Goal: Find specific page/section: Find specific page/section

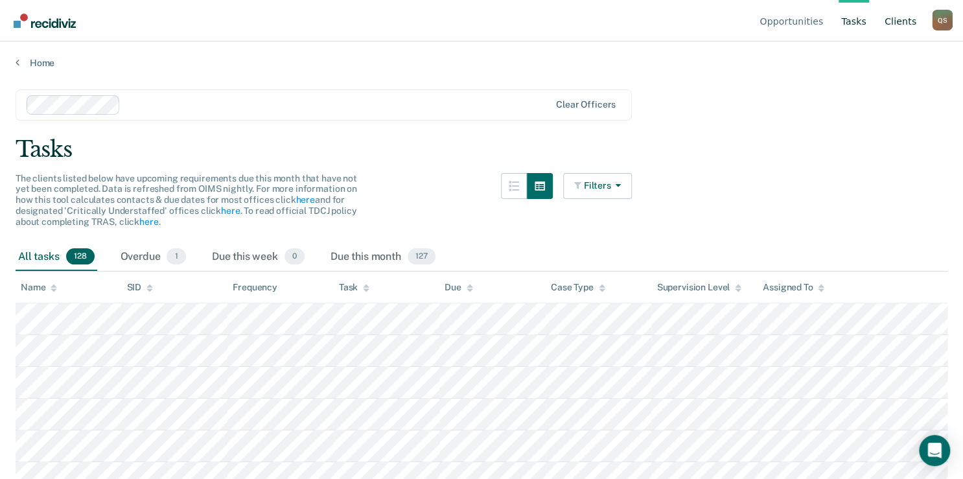
click at [908, 19] on link "Client s" at bounding box center [900, 20] width 37 height 41
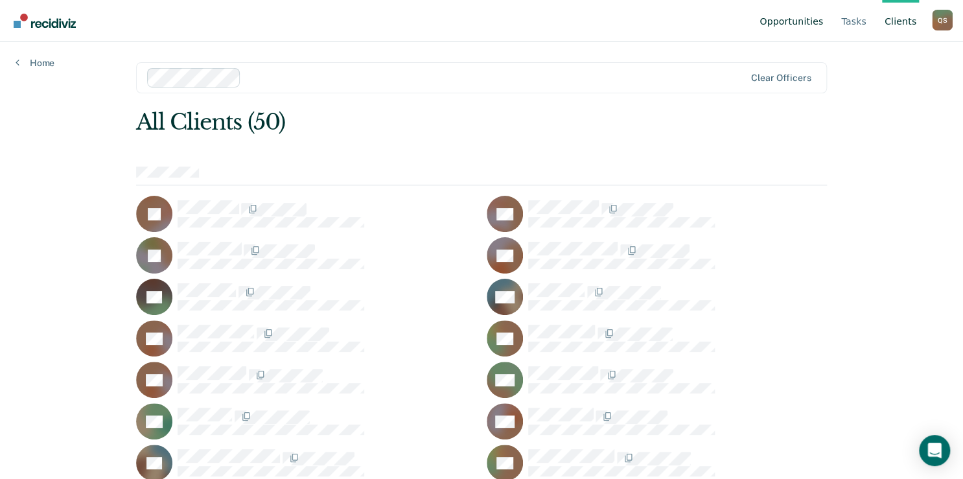
click at [786, 23] on link "Opportunities" at bounding box center [791, 20] width 69 height 41
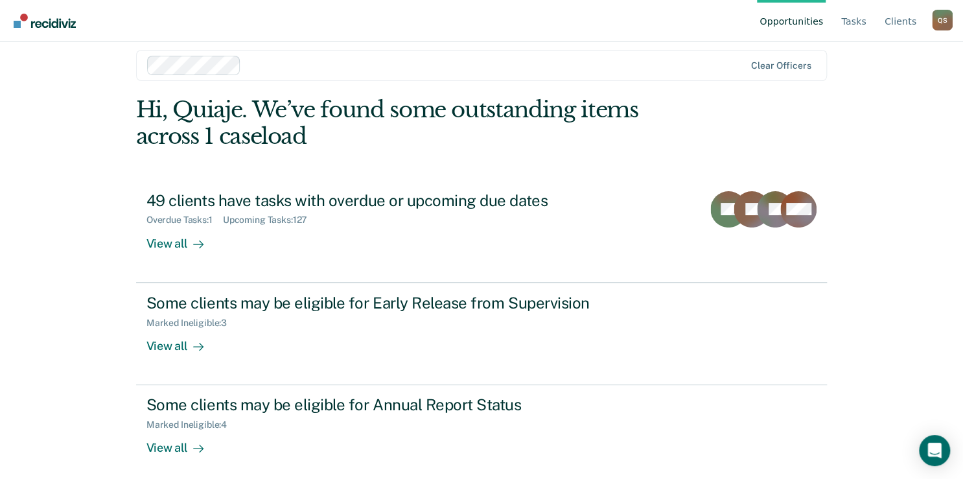
scroll to position [19, 0]
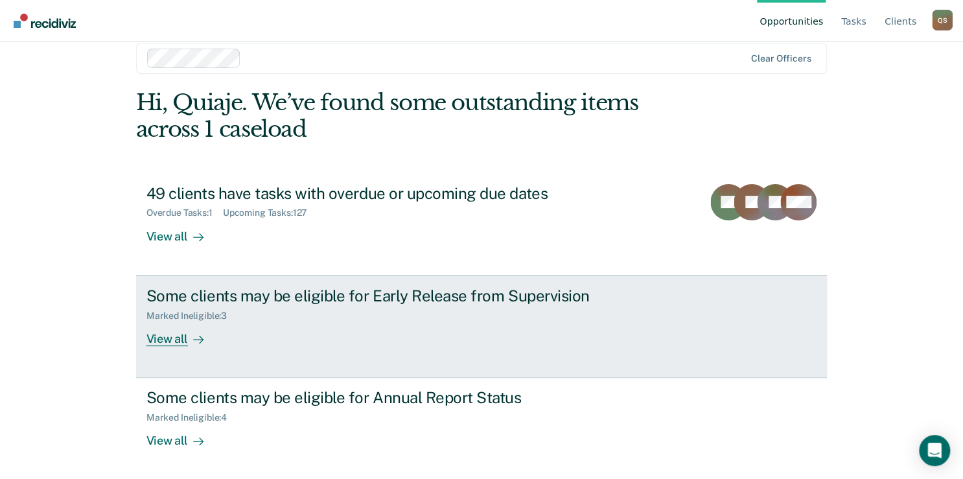
click at [169, 338] on div "View all" at bounding box center [182, 333] width 73 height 25
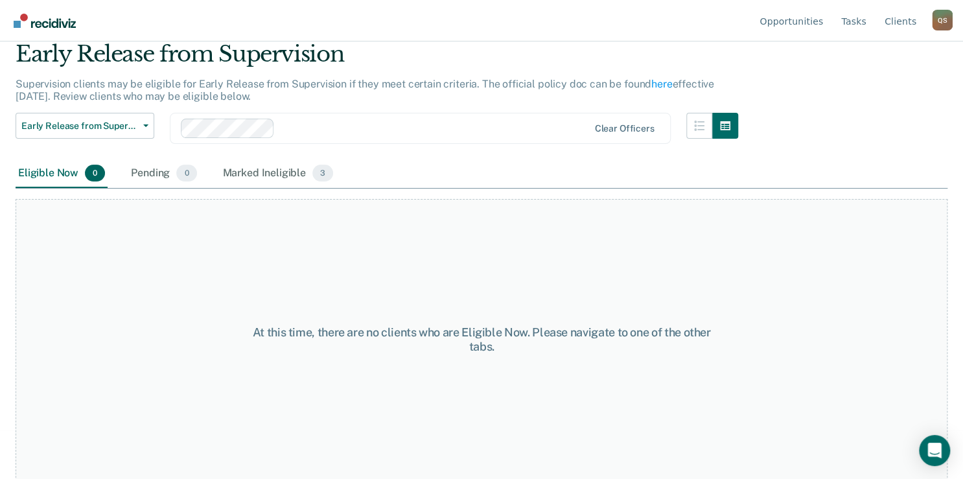
scroll to position [49, 0]
click at [261, 170] on div "Marked Ineligible 3" at bounding box center [278, 173] width 116 height 29
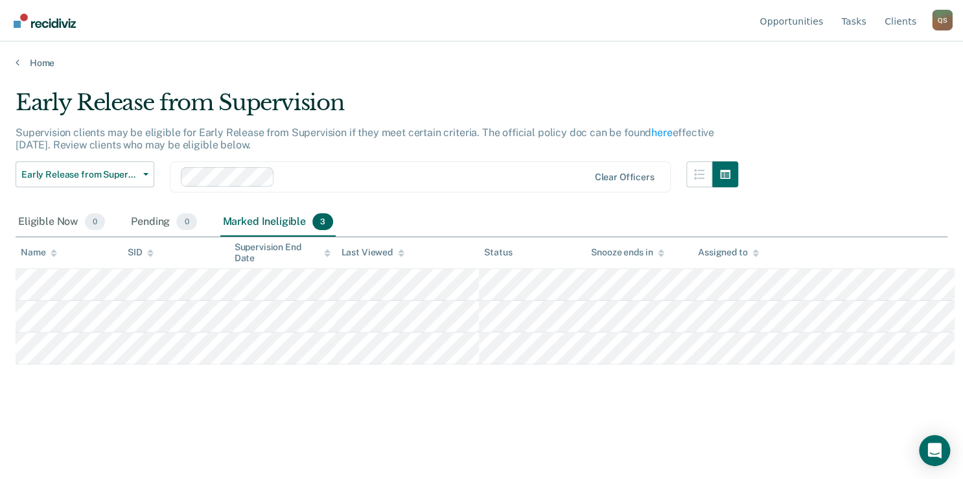
scroll to position [0, 0]
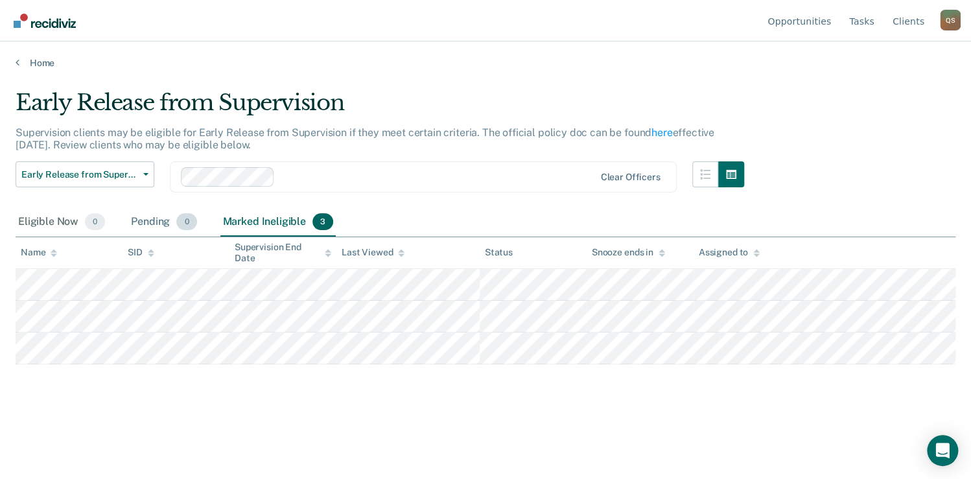
click at [159, 221] on div "Pending 0" at bounding box center [163, 222] width 71 height 29
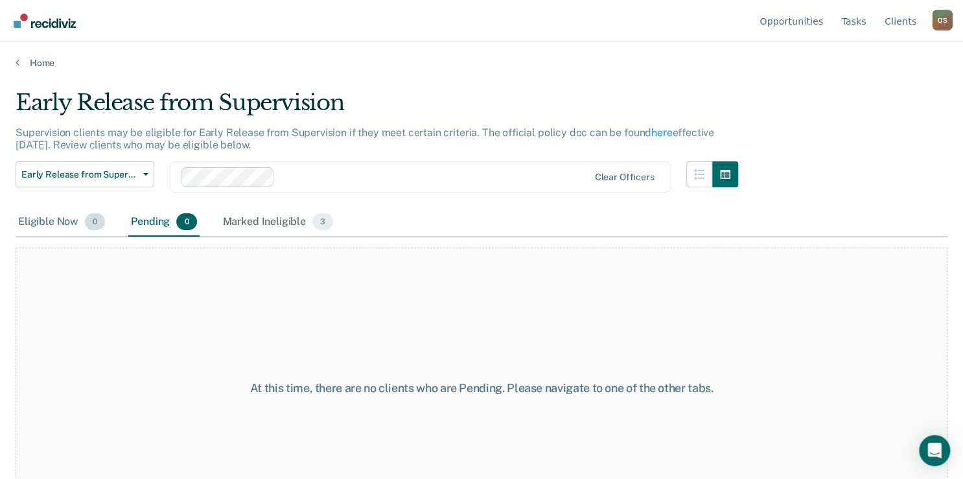
click at [43, 209] on div "Eligible Now 0" at bounding box center [62, 222] width 92 height 29
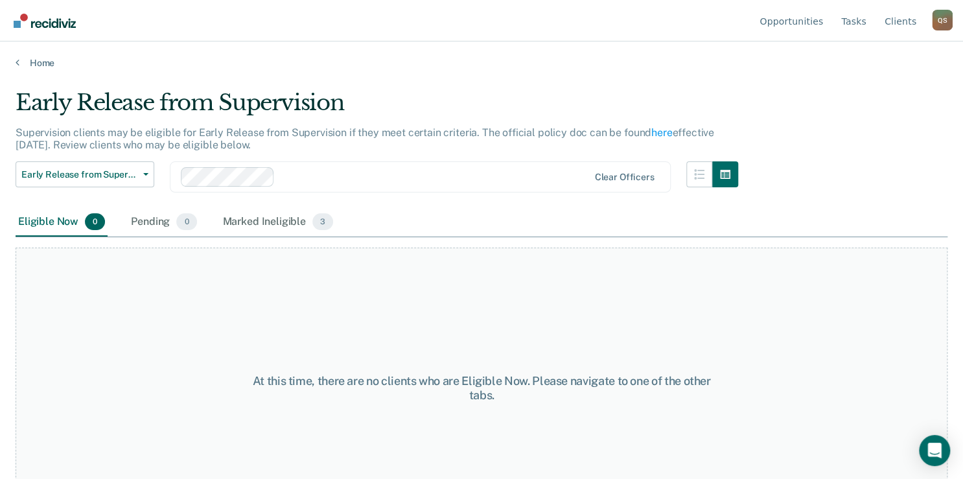
click at [49, 218] on div "Eligible Now 0" at bounding box center [62, 222] width 92 height 29
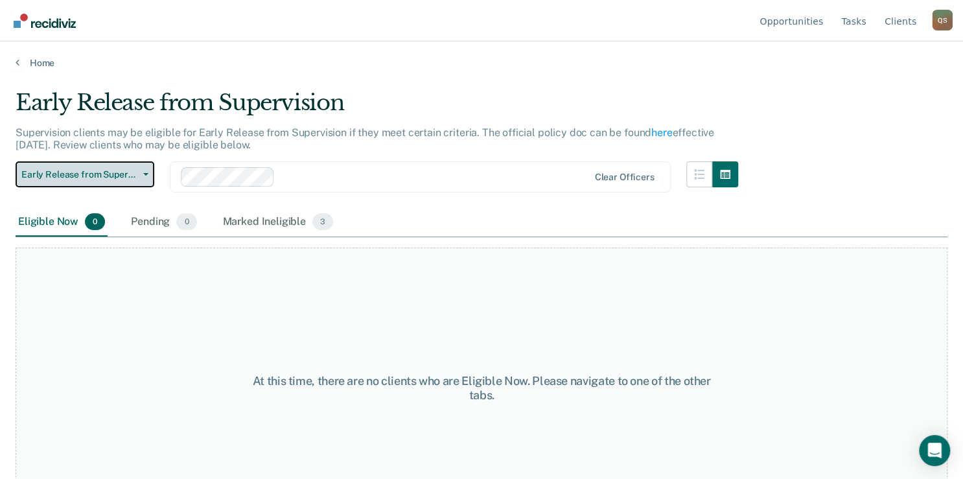
click at [88, 173] on span "Early Release from Supervision" at bounding box center [79, 174] width 117 height 11
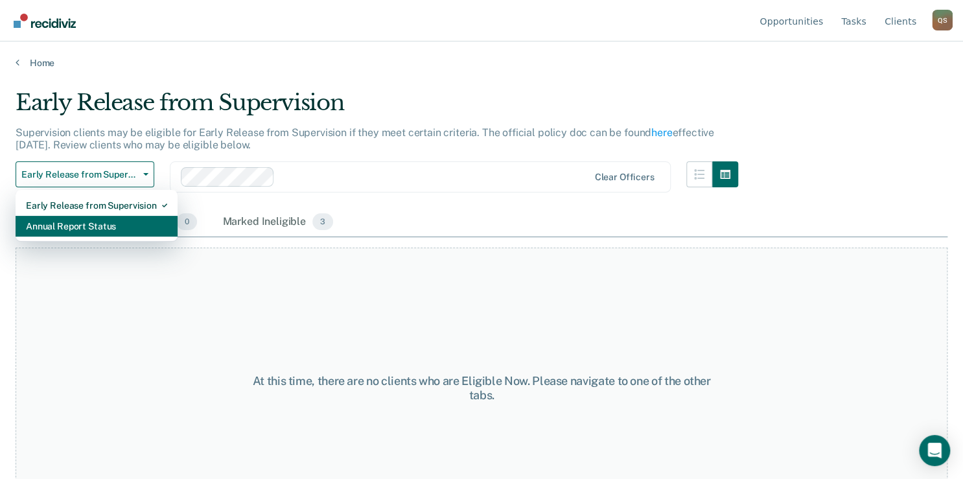
click at [97, 223] on div "Annual Report Status" at bounding box center [96, 226] width 141 height 21
